Goal: Check status: Check status

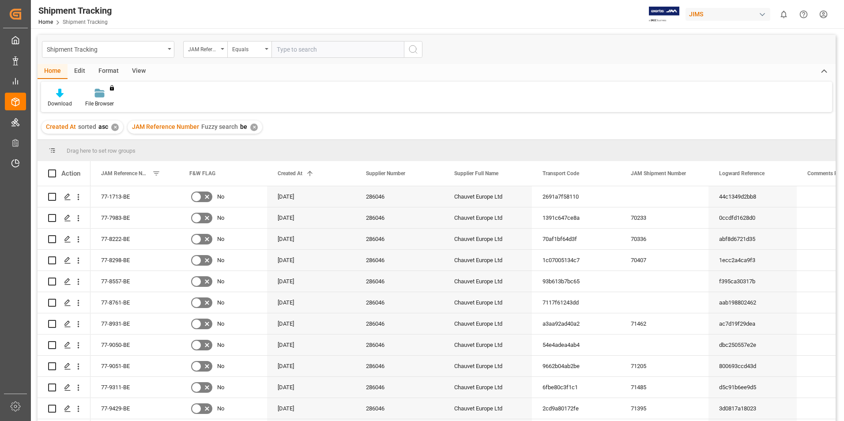
click at [295, 48] on input "text" at bounding box center [338, 49] width 132 height 17
type input "77-10284-CN"
click at [412, 47] on icon "search button" at bounding box center [413, 49] width 11 height 11
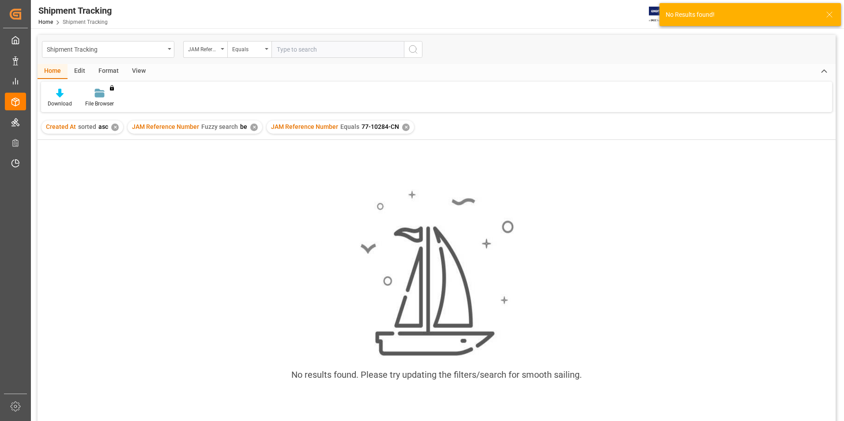
click at [250, 128] on div "✕" at bounding box center [254, 128] width 8 height 8
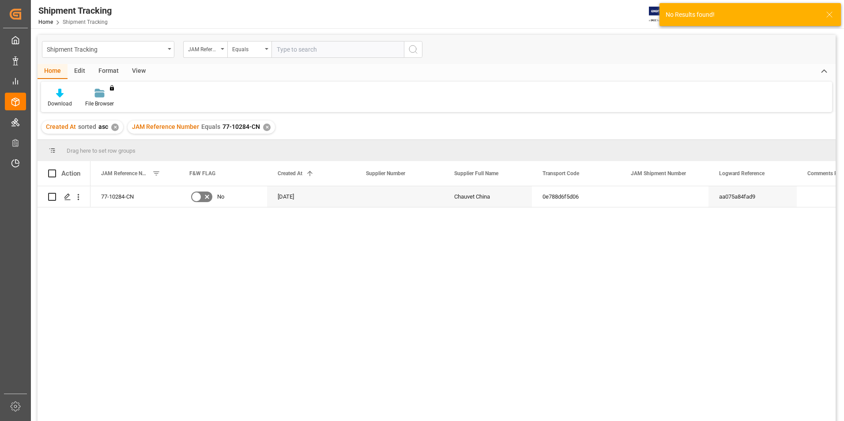
click at [114, 126] on div "✕" at bounding box center [115, 128] width 8 height 8
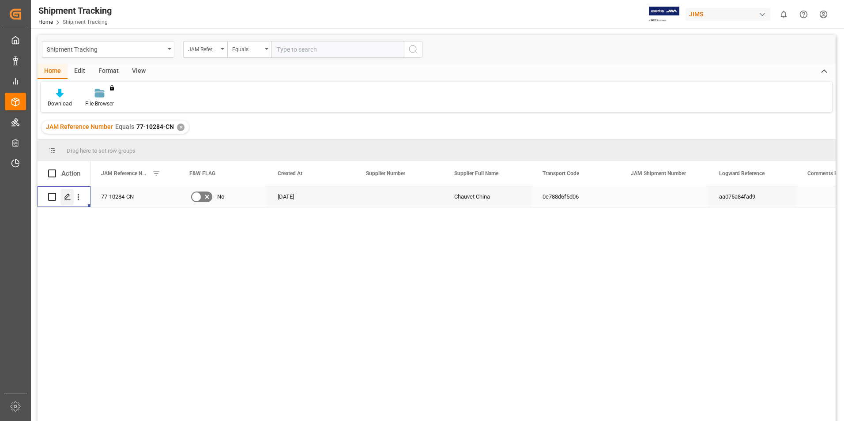
click at [62, 191] on div "Press SPACE to select this row." at bounding box center [66, 197] width 13 height 16
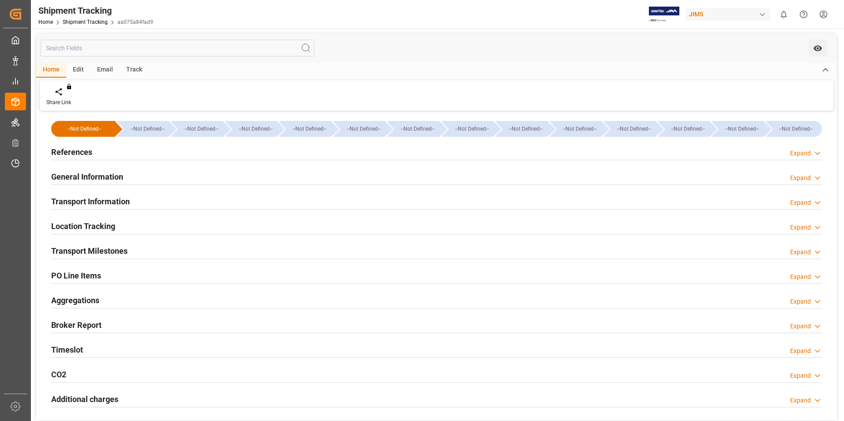
type input "[DATE]"
type input "[DATE] 00:00"
type input "[DATE]"
click at [123, 243] on div "Transport Milestones" at bounding box center [89, 250] width 76 height 17
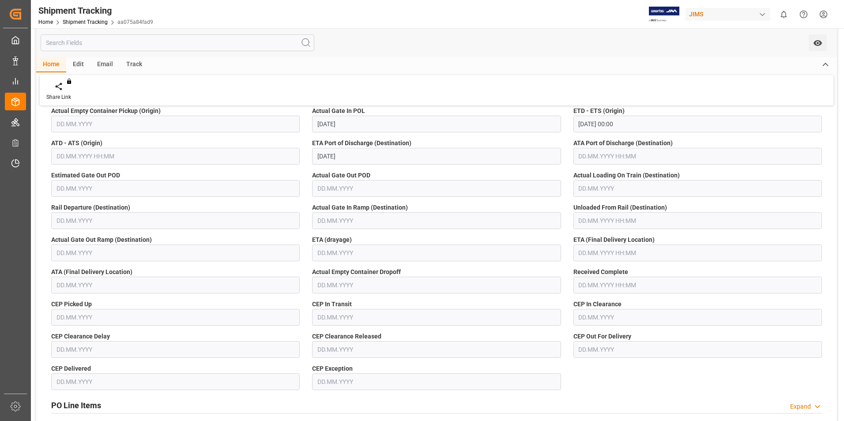
scroll to position [177, 0]
